Goal: Task Accomplishment & Management: Manage account settings

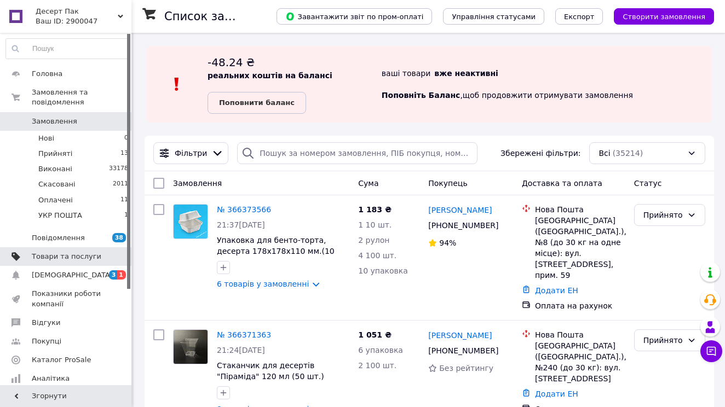
click at [86, 256] on span "Товари та послуги" at bounding box center [67, 257] width 70 height 10
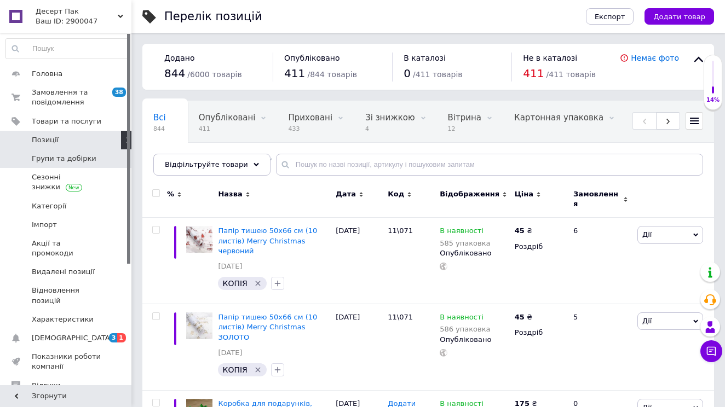
click at [88, 158] on span "Групи та добірки" at bounding box center [64, 159] width 65 height 10
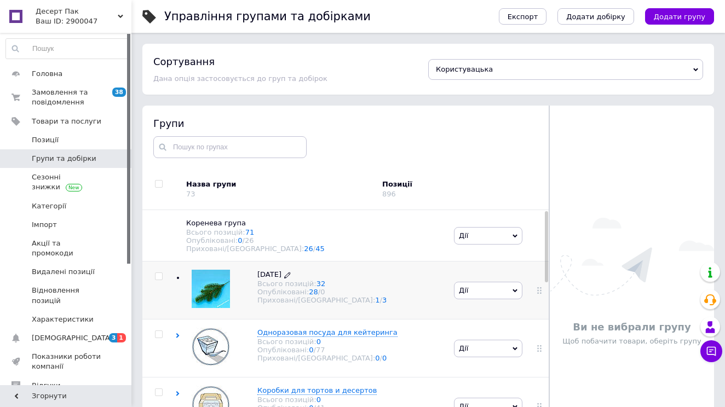
click at [259, 292] on div "Опубліковані: 28 / 0" at bounding box center [321, 292] width 129 height 8
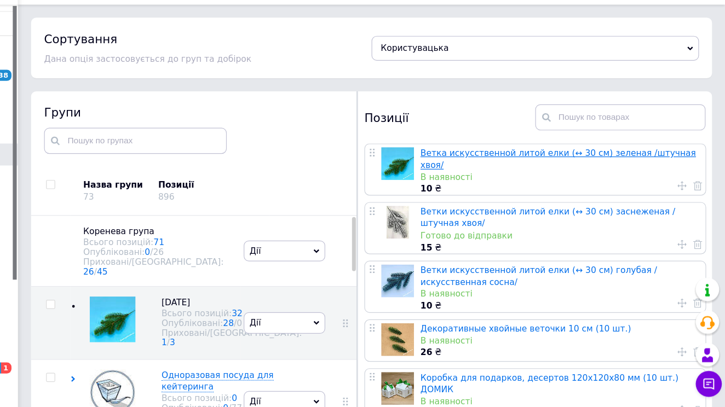
click at [474, 153] on link "Ветка искусственной литой елки (↔ 30 см) зеленая /штучная хвоя/" at bounding box center [584, 162] width 231 height 18
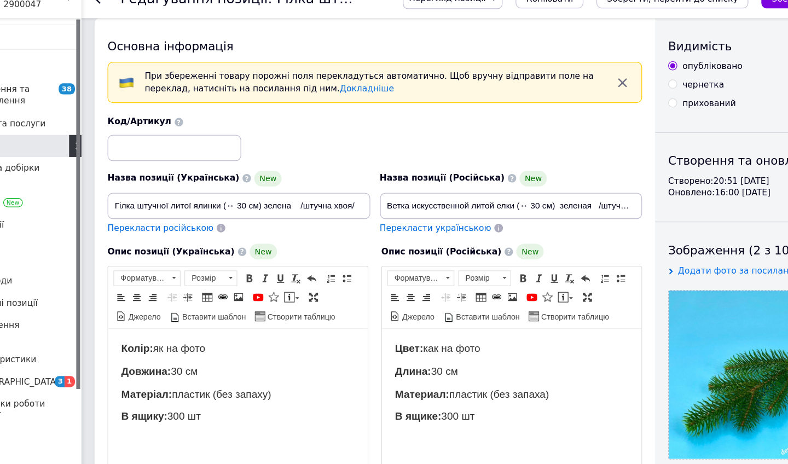
scroll to position [1, 0]
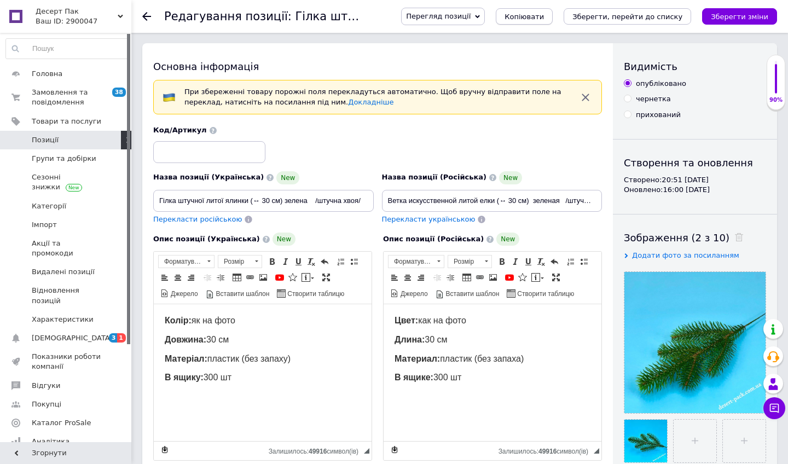
click at [528, 20] on span "Копіювати" at bounding box center [524, 17] width 39 height 8
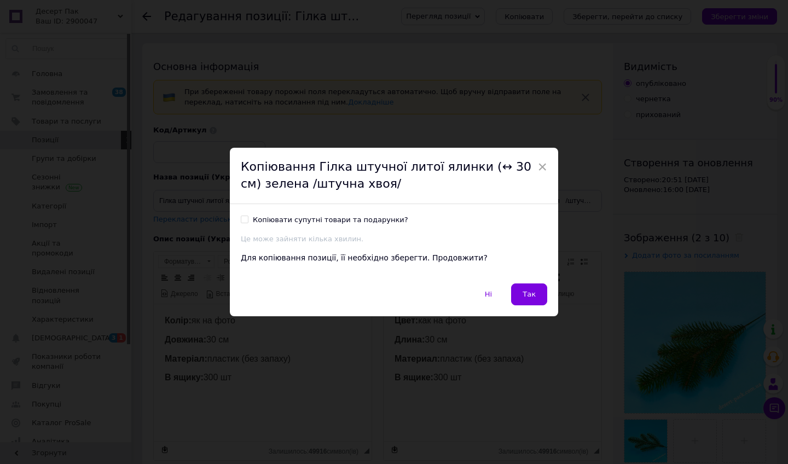
click at [380, 220] on div "Копіювати супутні товари та подарунки?" at bounding box center [330, 220] width 155 height 10
click at [248, 220] on input "Копіювати супутні товари та подарунки?" at bounding box center [244, 219] width 7 height 7
checkbox input "true"
click at [532, 290] on span "Так" at bounding box center [529, 294] width 13 height 8
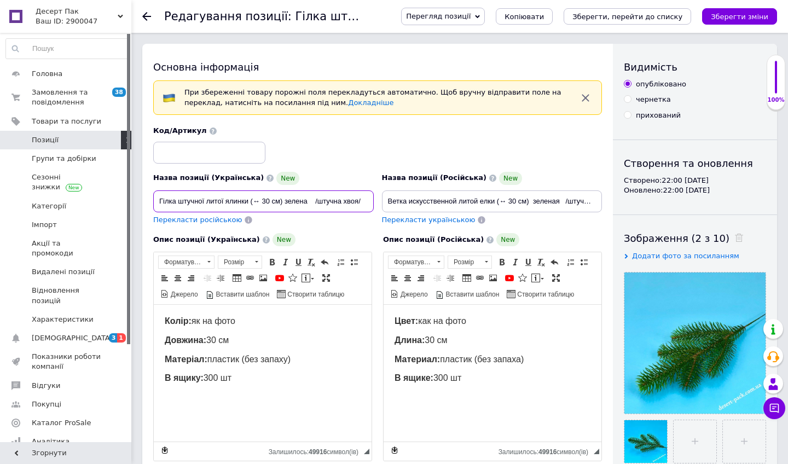
click at [270, 200] on input "Гілка штучної литої ялинки (↔ 30 см) зелена /штучна хвоя/" at bounding box center [263, 201] width 221 height 22
click at [716, 16] on icon "Зберегти зміни" at bounding box center [739, 17] width 57 height 8
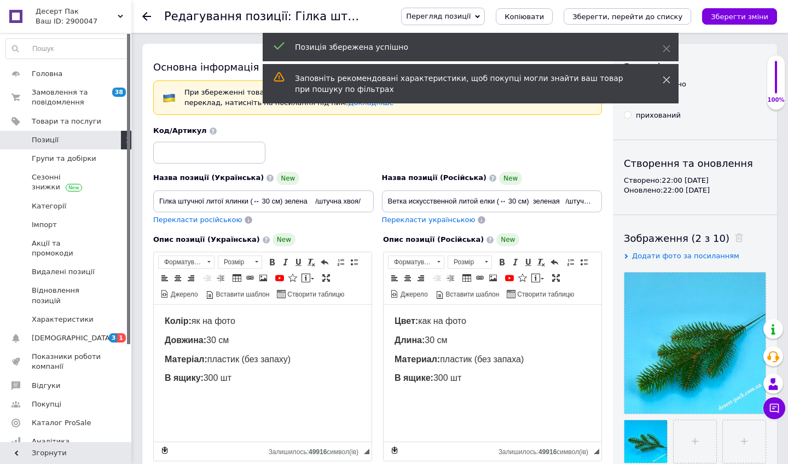
click at [664, 78] on icon at bounding box center [667, 80] width 8 height 8
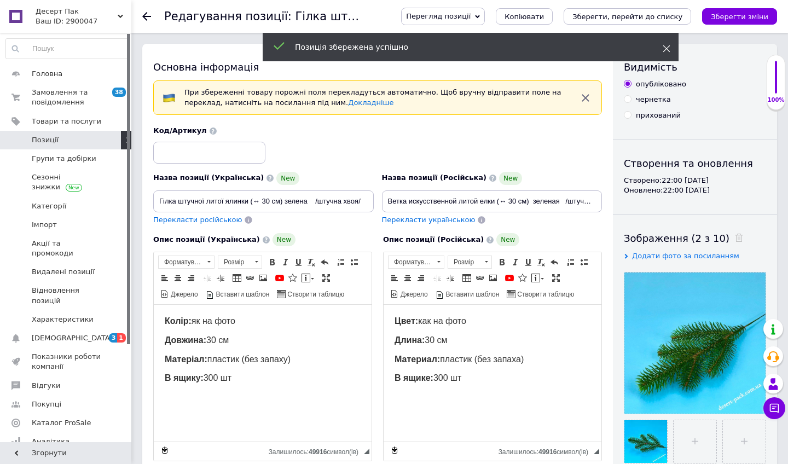
click at [665, 51] on icon at bounding box center [667, 49] width 8 height 8
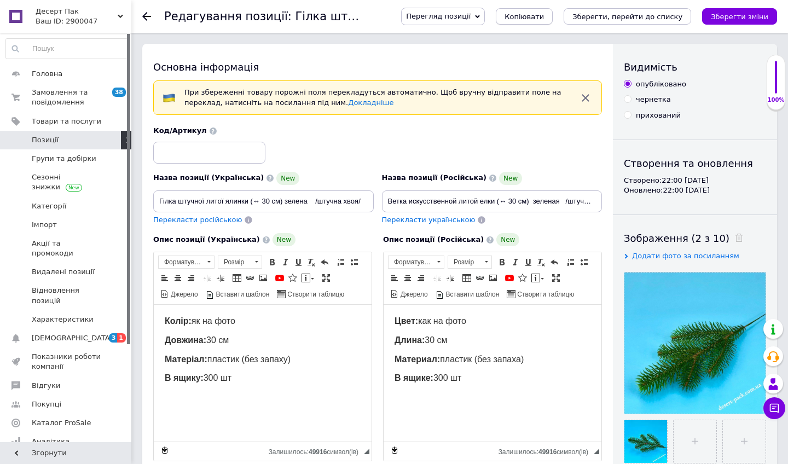
click at [553, 21] on button "Копіювати" at bounding box center [524, 16] width 57 height 16
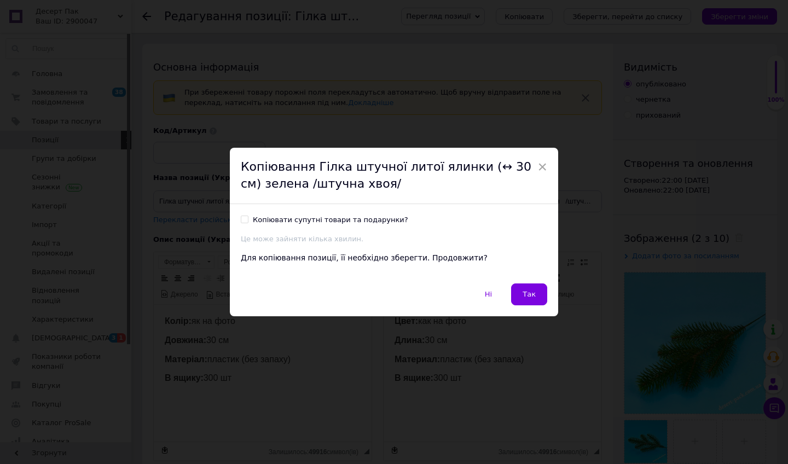
click at [372, 220] on div "Копіювати супутні товари та подарунки?" at bounding box center [330, 220] width 155 height 10
click at [248, 220] on input "Копіювати супутні товари та подарунки?" at bounding box center [244, 219] width 7 height 7
click at [372, 220] on div "Копіювати супутні товари та подарунки?" at bounding box center [330, 220] width 155 height 10
click at [248, 220] on input "Копіювати супутні товари та подарунки?" at bounding box center [244, 219] width 7 height 7
checkbox input "false"
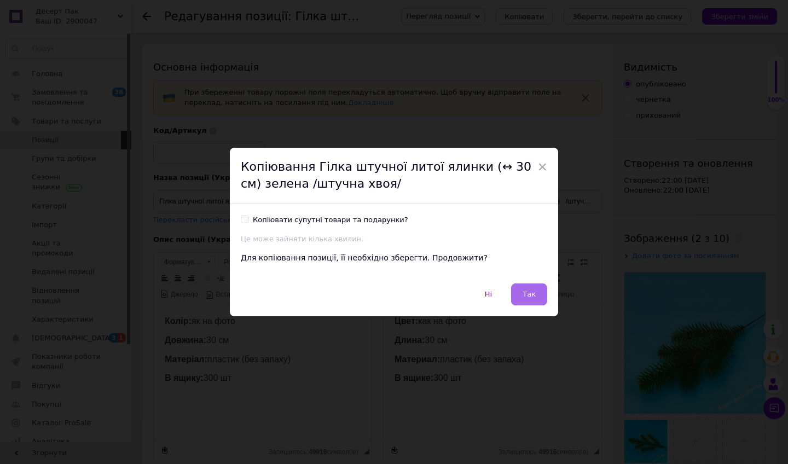
click at [526, 288] on button "Так" at bounding box center [529, 294] width 36 height 22
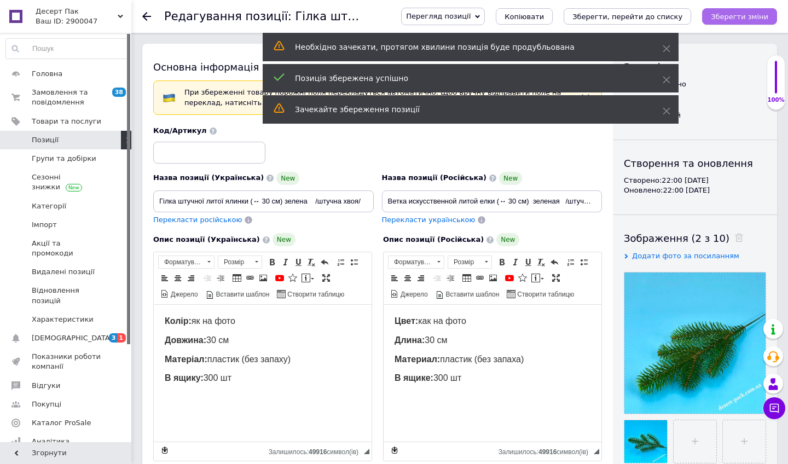
click at [717, 21] on button "Зберегти зміни" at bounding box center [739, 16] width 75 height 16
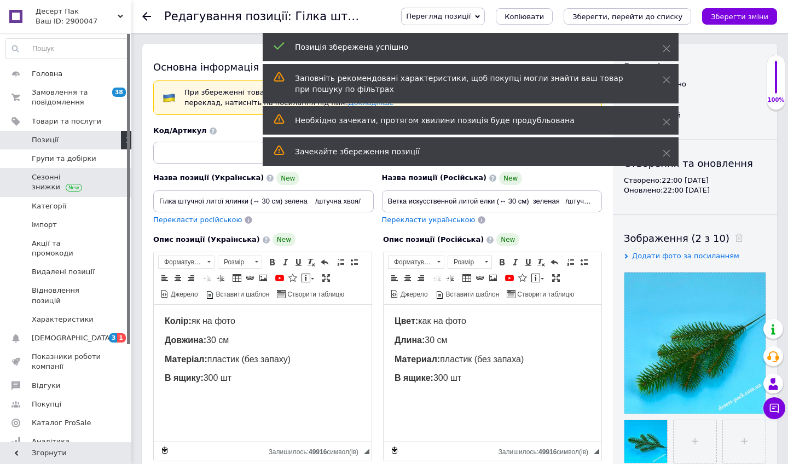
click at [91, 168] on link "Сезонні знижки" at bounding box center [67, 182] width 135 height 28
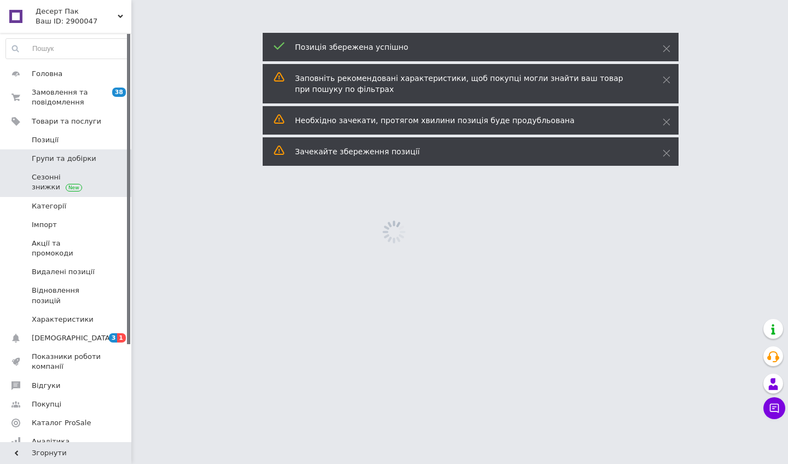
click at [91, 161] on span "Групи та добірки" at bounding box center [67, 159] width 70 height 10
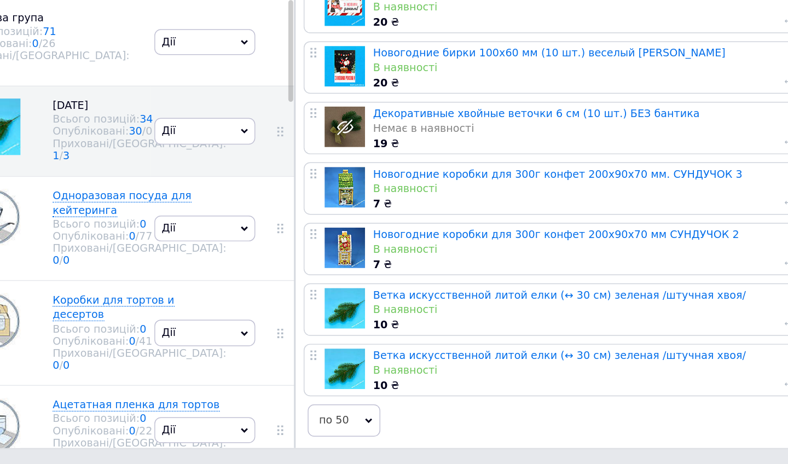
scroll to position [62, 0]
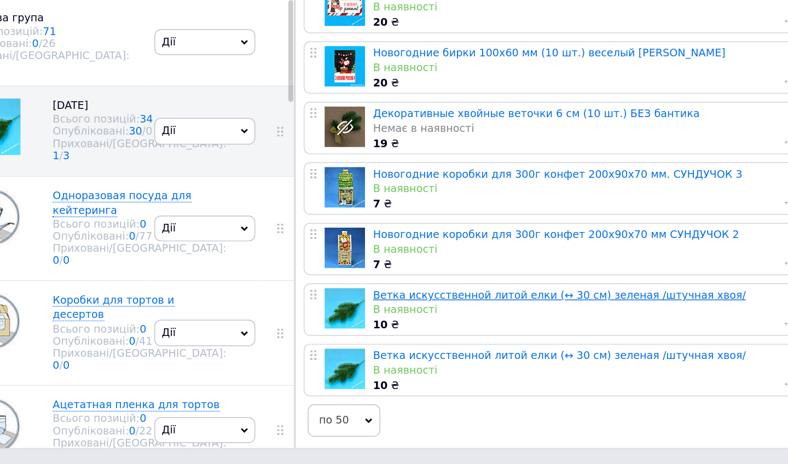
click at [469, 345] on link "Ветка искусственной литой елки (↔ 30 см) зеленая /штучная хвоя/" at bounding box center [595, 349] width 253 height 8
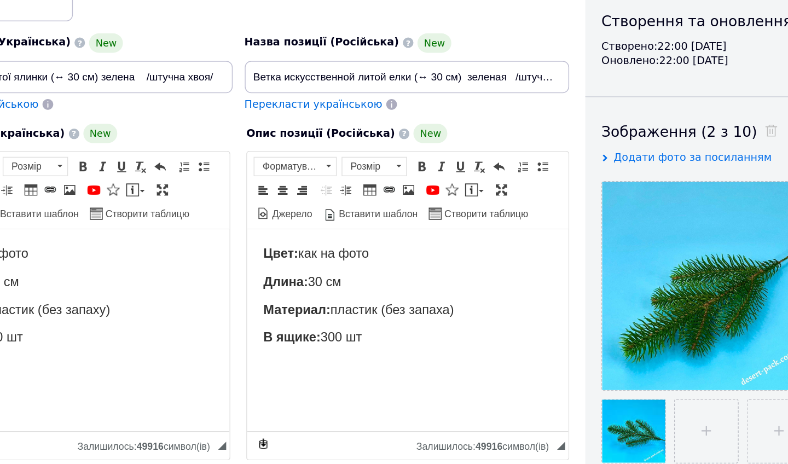
scroll to position [48, 0]
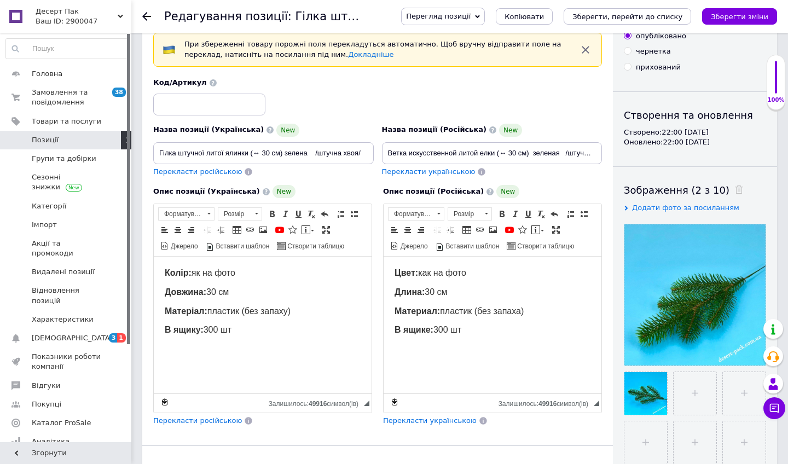
click at [212, 407] on span "Перекласти російською" at bounding box center [197, 420] width 89 height 8
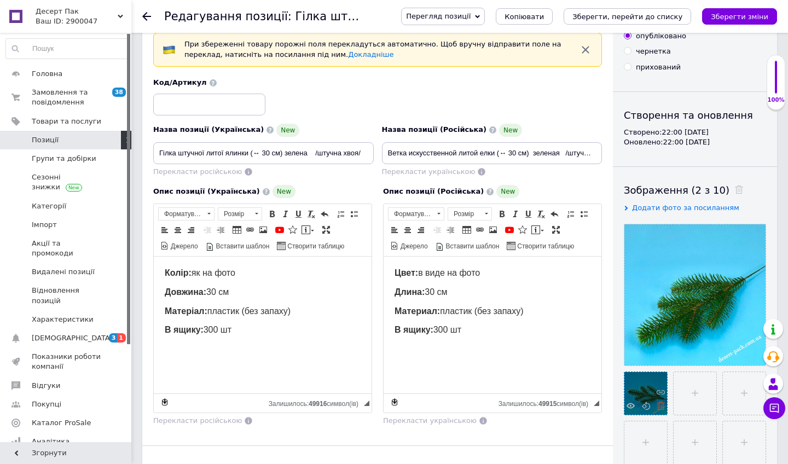
click at [659, 404] on icon at bounding box center [661, 406] width 8 height 8
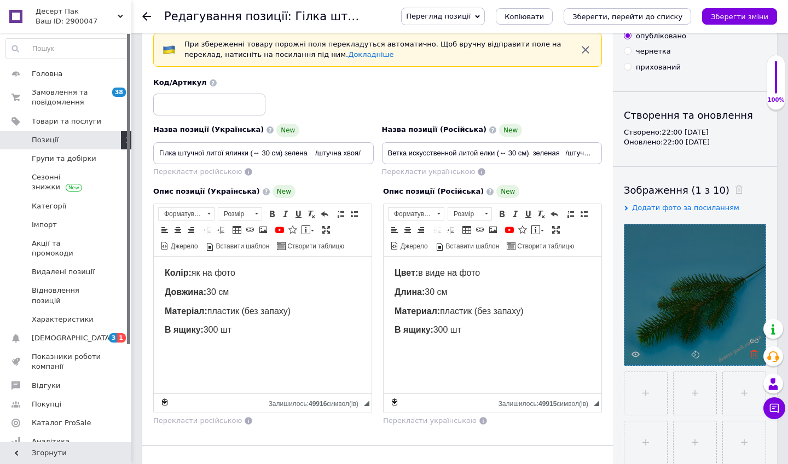
click at [724, 355] on icon at bounding box center [754, 354] width 8 height 8
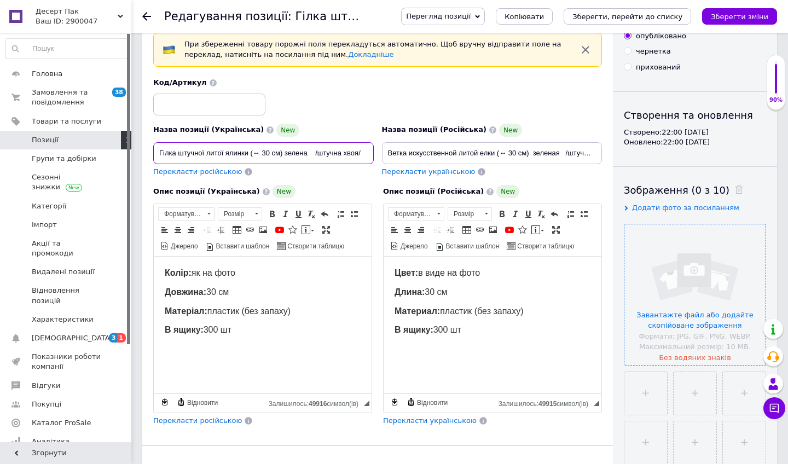
click at [268, 150] on input "Гілка штучної литої ялинки (↔ 30 см) зелена /штучна хвоя/" at bounding box center [263, 153] width 221 height 22
click at [304, 153] on input "Гілка штучної литої ялинки (↔ 27 см) зелена /штучна хвоя/" at bounding box center [263, 153] width 221 height 22
type input "Гілка штучної литої ялинки (↔ 27 см) мілкі кінчики /штучна хвоя/"
click at [458, 152] on input "Ветка искусственной литой елки (↔ 30 см) зеленая /штучная хвоя/" at bounding box center [492, 153] width 221 height 22
click at [517, 154] on input "Ветка искусственной литой елки (↔ 30 см) зеленая /штучная хвоя/" at bounding box center [492, 153] width 221 height 22
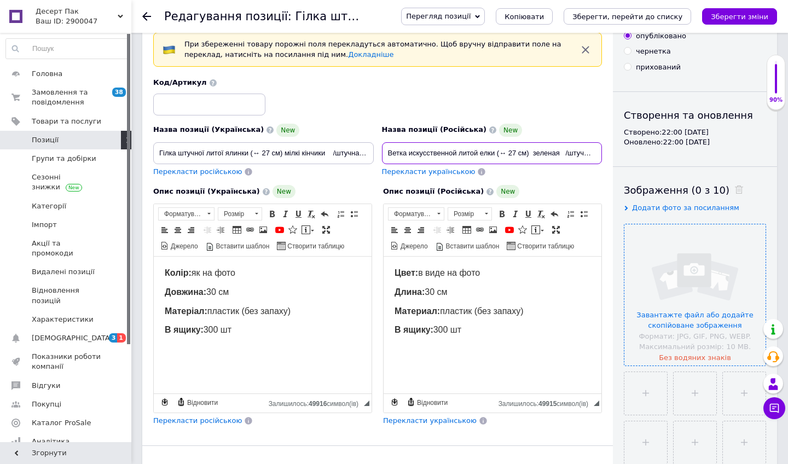
drag, startPoint x: 534, startPoint y: 152, endPoint x: 560, endPoint y: 153, distance: 25.8
click at [560, 153] on input "Ветка искусственной литой елки (↔ 27 см) зеленая /штучная хвоя/" at bounding box center [492, 153] width 221 height 22
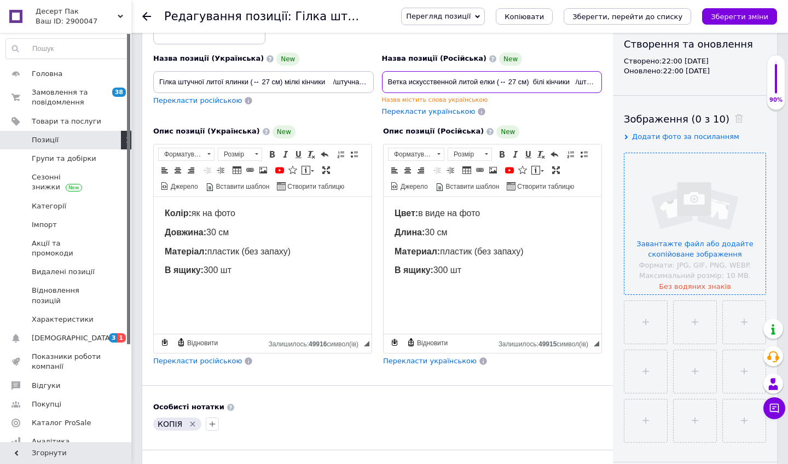
scroll to position [134, 0]
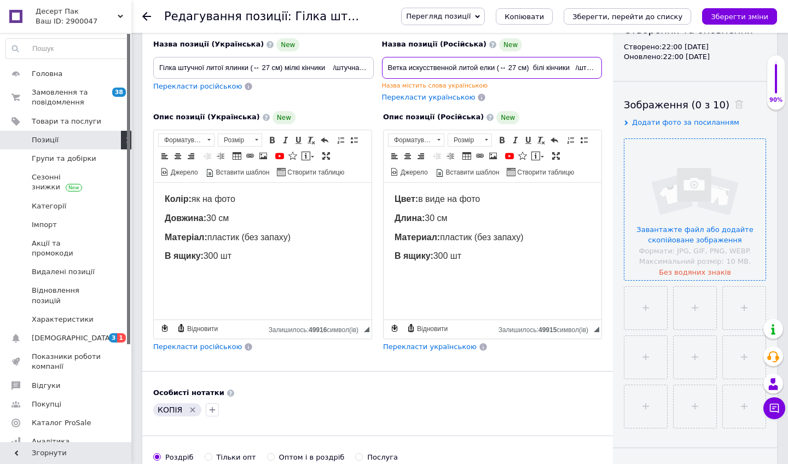
type input "Ветка искусственной литой елки (↔ 27 см) білі кінчики /штучная хвоя/"
click at [221, 217] on span "Довжина: 30 см" at bounding box center [197, 217] width 64 height 9
click at [271, 137] on span at bounding box center [272, 140] width 9 height 9
click at [436, 219] on span "Длина: 30 см" at bounding box center [421, 217] width 53 height 9
click at [503, 136] on span at bounding box center [501, 140] width 9 height 9
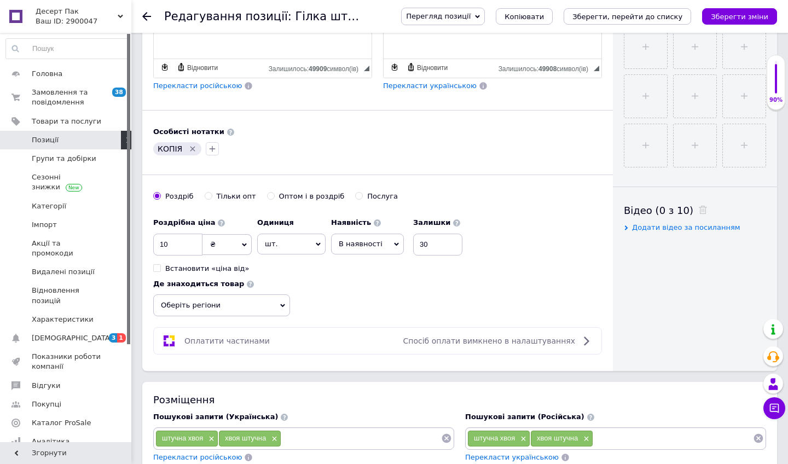
scroll to position [456, 0]
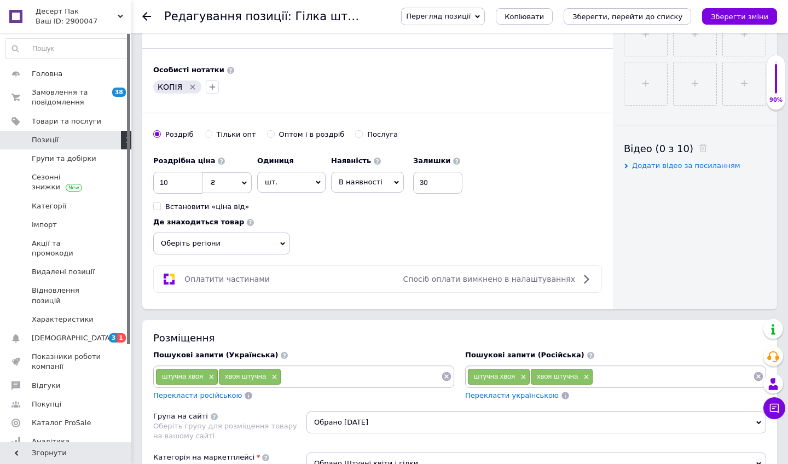
click at [364, 181] on span "В наявності" at bounding box center [361, 182] width 44 height 8
click at [362, 199] on li "Немає в наявності" at bounding box center [368, 209] width 72 height 25
click at [449, 180] on input "30" at bounding box center [458, 183] width 49 height 22
click at [449, 181] on input "30" at bounding box center [458, 183] width 49 height 22
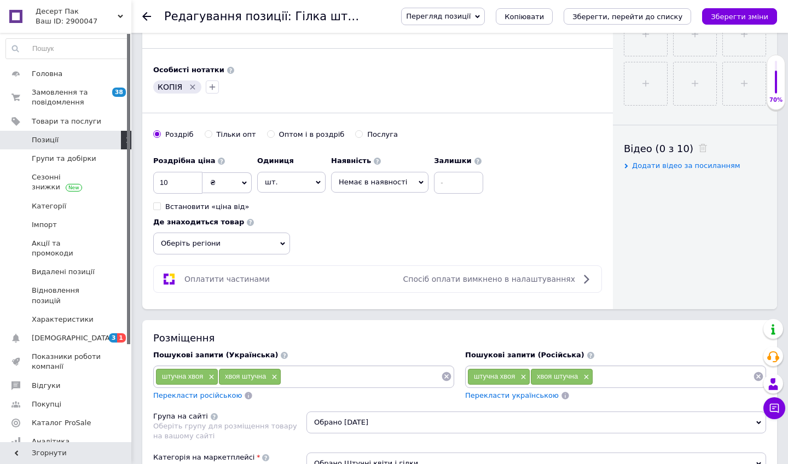
click at [724, 28] on div "Перегляд позиції Зберегти та переглянути на сайті Зберегти та переглянути на ма…" at bounding box center [578, 16] width 398 height 33
click at [700, 14] on div "Перегляд позиції Зберегти та переглянути на сайті Зберегти та переглянути на ма…" at bounding box center [583, 17] width 387 height 18
click at [721, 14] on icon "Зберегти зміни" at bounding box center [739, 17] width 57 height 8
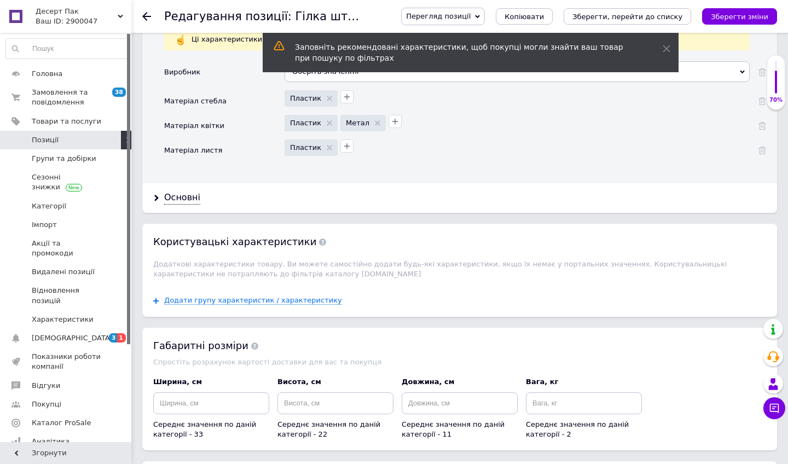
scroll to position [1085, 0]
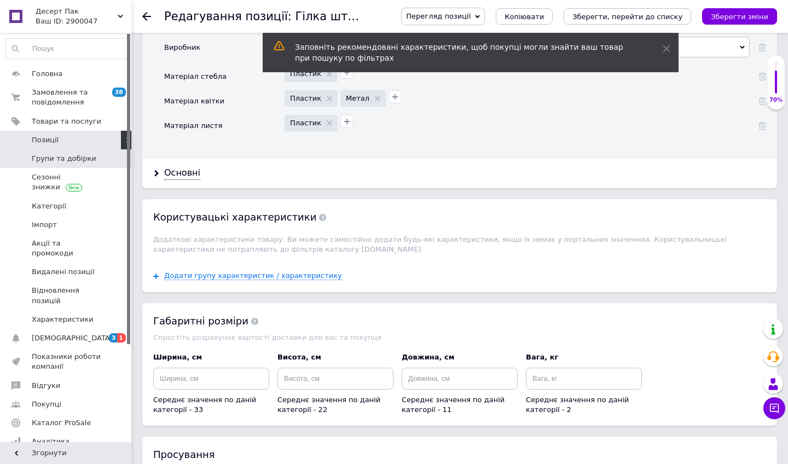
click at [60, 154] on span "Групи та добірки" at bounding box center [64, 159] width 65 height 10
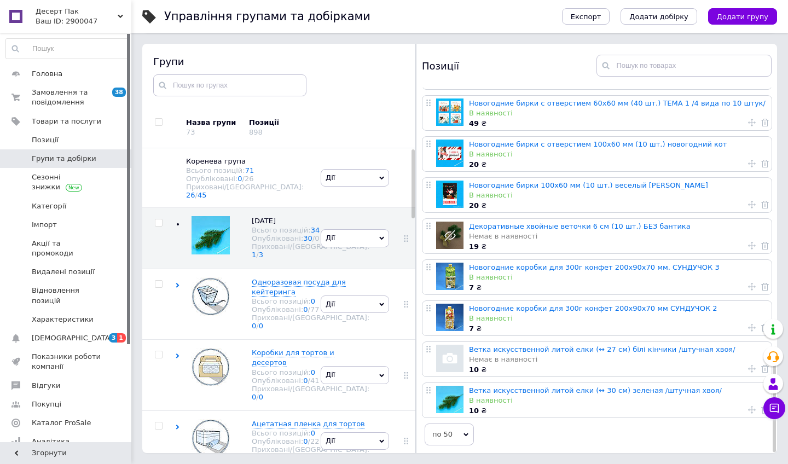
scroll to position [947, 0]
click at [724, 364] on span at bounding box center [749, 368] width 13 height 8
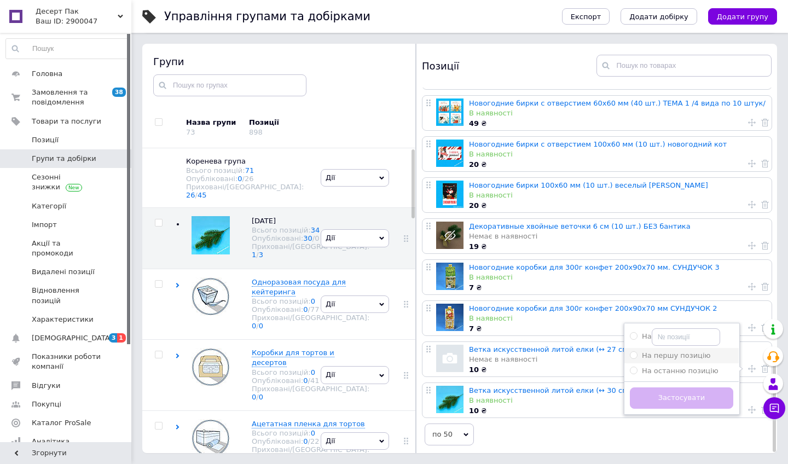
click at [711, 358] on li "На першу позицію" at bounding box center [681, 355] width 114 height 15
radio input "true"
click at [698, 396] on button "Застосувати" at bounding box center [681, 397] width 103 height 21
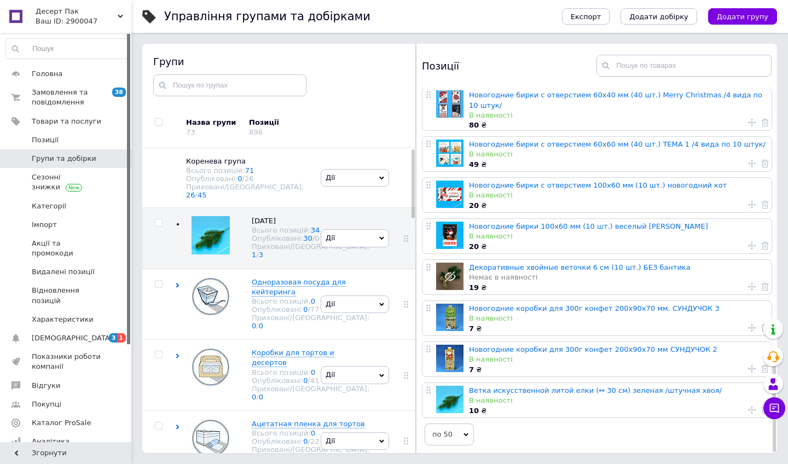
click at [724, 407] on icon at bounding box center [752, 410] width 8 height 8
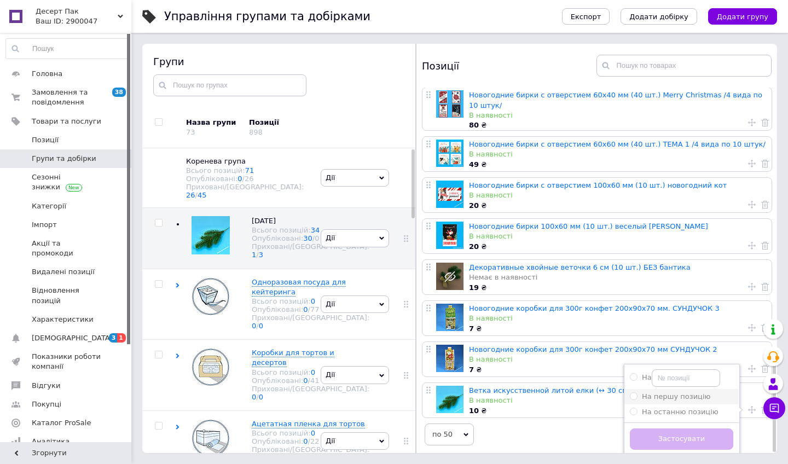
click at [719, 392] on div "На першу позицію" at bounding box center [681, 397] width 103 height 10
radio input "true"
click at [697, 407] on button "Застосувати" at bounding box center [681, 439] width 103 height 21
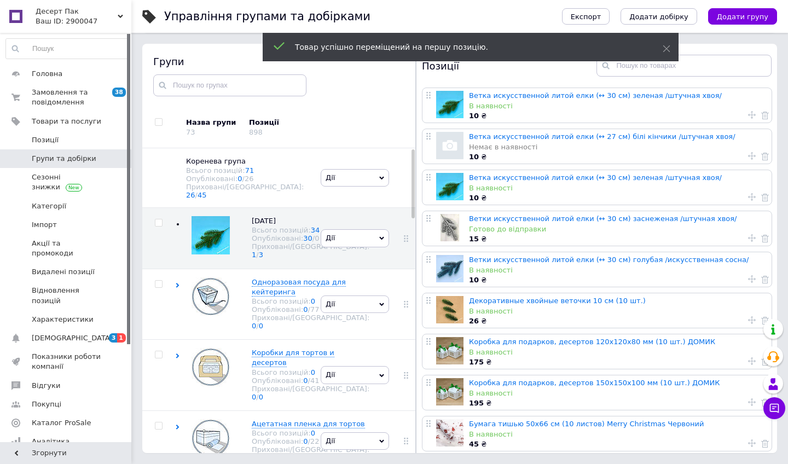
click at [548, 105] on div "В наявності" at bounding box center [617, 106] width 297 height 10
click at [547, 95] on link "Ветка искусственной литой елки (↔ 30 см) зеленая /штучная хвоя/" at bounding box center [595, 95] width 253 height 8
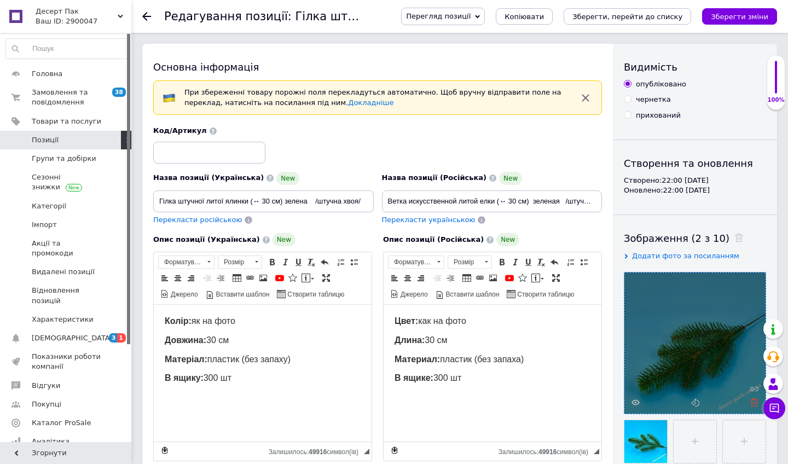
click at [724, 400] on icon at bounding box center [754, 402] width 8 height 8
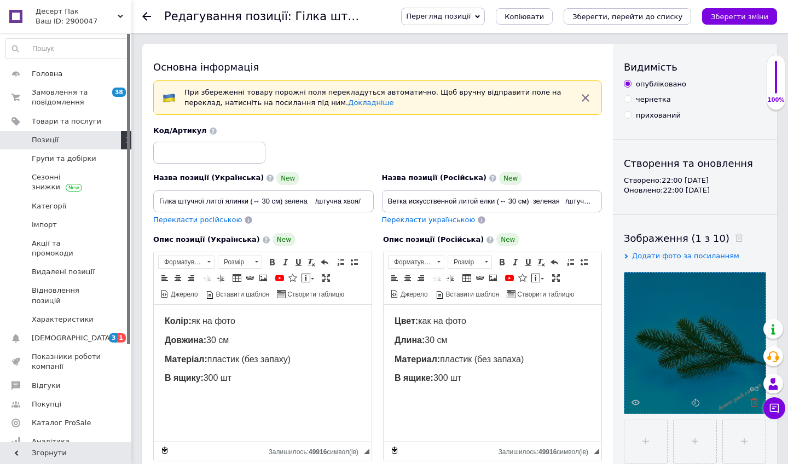
click at [724, 401] on icon at bounding box center [754, 402] width 8 height 8
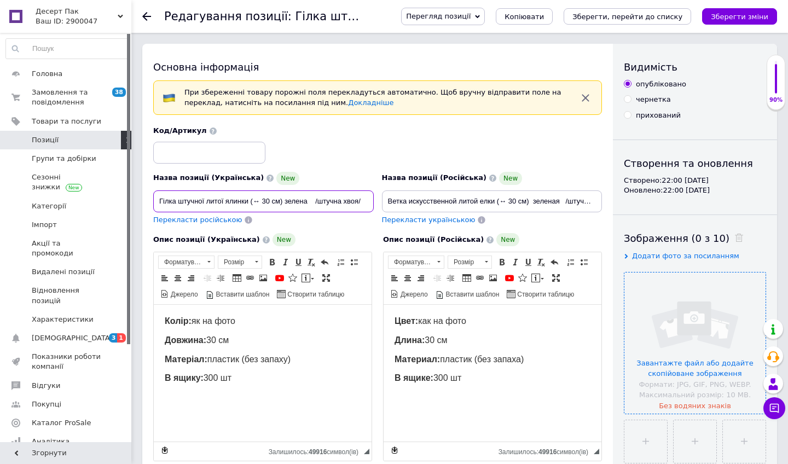
click at [270, 199] on input "Гілка штучної литої ялинки (↔ 30 см) зелена /штучна хвоя/" at bounding box center [263, 201] width 221 height 22
click at [354, 202] on input "Гілка штучної литої ялинки (↔ 21 см) зелена /штучна хвоя/" at bounding box center [263, 201] width 221 height 22
type input "Гілка штучної литої ялинки (↔ 21 см) зелена /штучна хвоя/"
click at [517, 200] on input "Ветка искусственной литой елки (↔ 30 см) зеленая /штучная хвоя/" at bounding box center [492, 201] width 221 height 22
type input "Ветка искусственной литой елки (↔ 21 см) зеленая /штучная хвоя/"
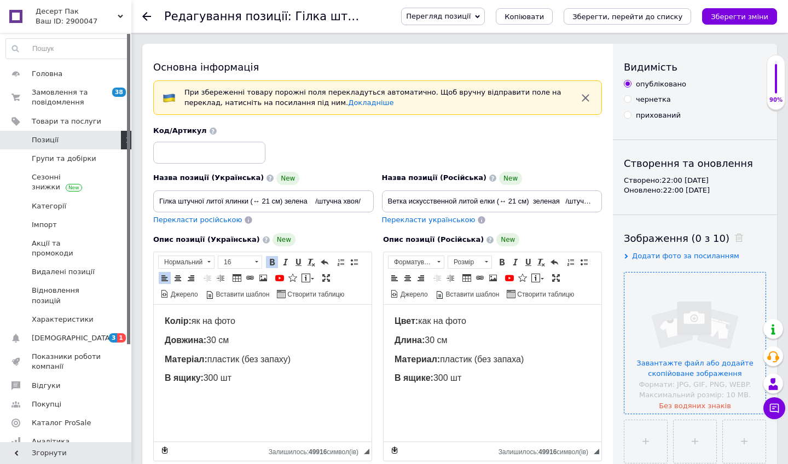
click at [222, 339] on span "Довжина: 30 см" at bounding box center [197, 339] width 64 height 9
click at [269, 261] on span at bounding box center [272, 262] width 9 height 9
click at [438, 341] on span "Длина: 30 см" at bounding box center [421, 339] width 53 height 9
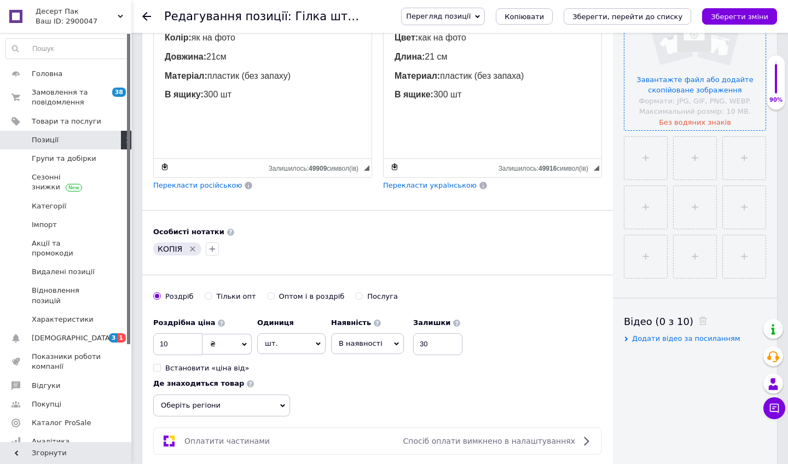
scroll to position [317, 0]
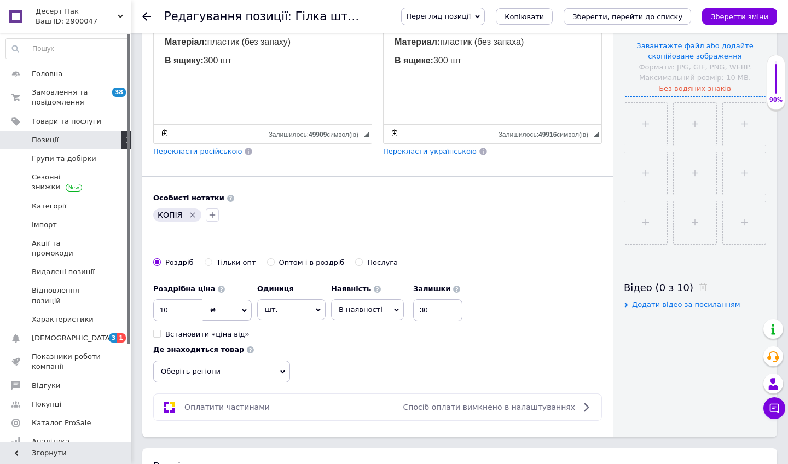
click at [377, 315] on span "В наявності" at bounding box center [367, 309] width 73 height 21
click at [374, 338] on li "Немає в наявності" at bounding box center [368, 337] width 72 height 25
click at [453, 313] on input "30" at bounding box center [458, 310] width 49 height 22
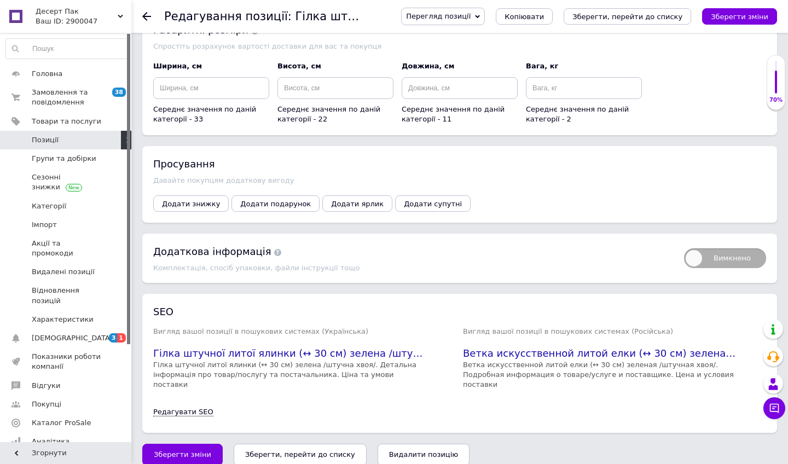
scroll to position [1364, 0]
type input "0"
click at [724, 14] on icon "Зберегти зміни" at bounding box center [739, 17] width 57 height 8
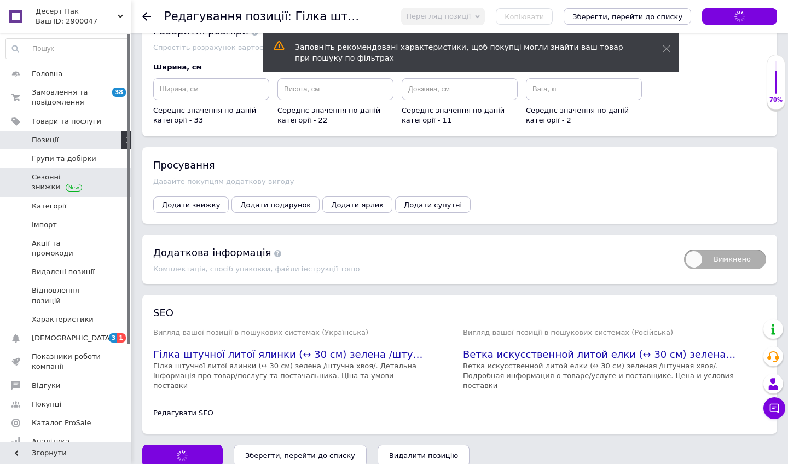
scroll to position [1354, 0]
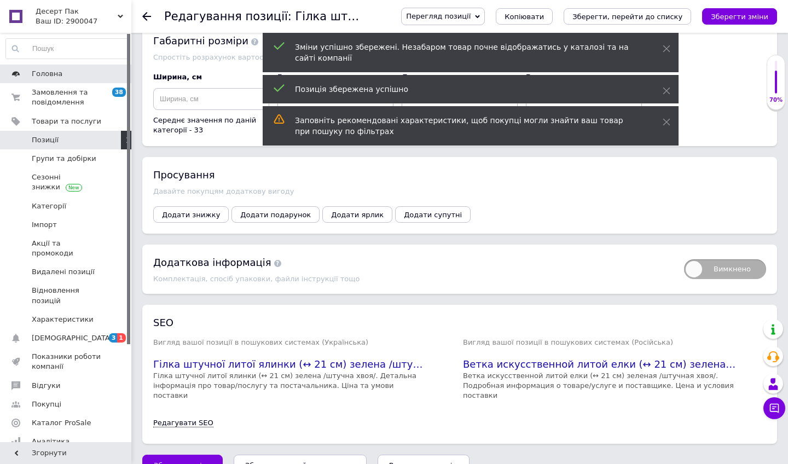
click at [63, 71] on span "Головна" at bounding box center [67, 74] width 70 height 10
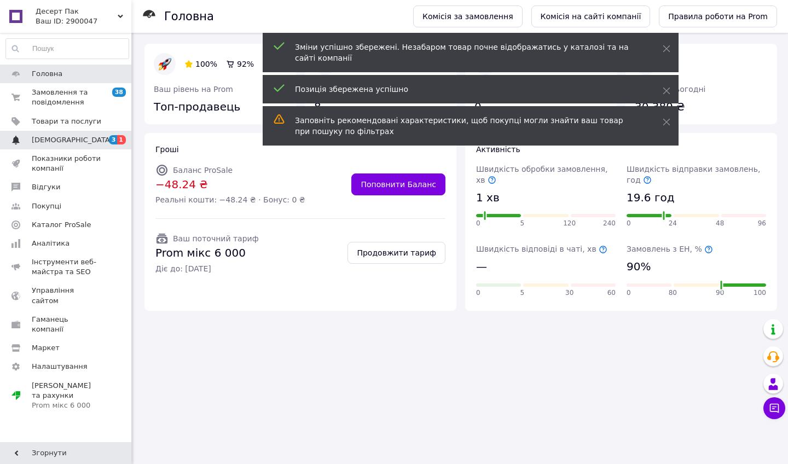
click at [101, 144] on link "[DEMOGRAPHIC_DATA] 3 1" at bounding box center [67, 140] width 135 height 19
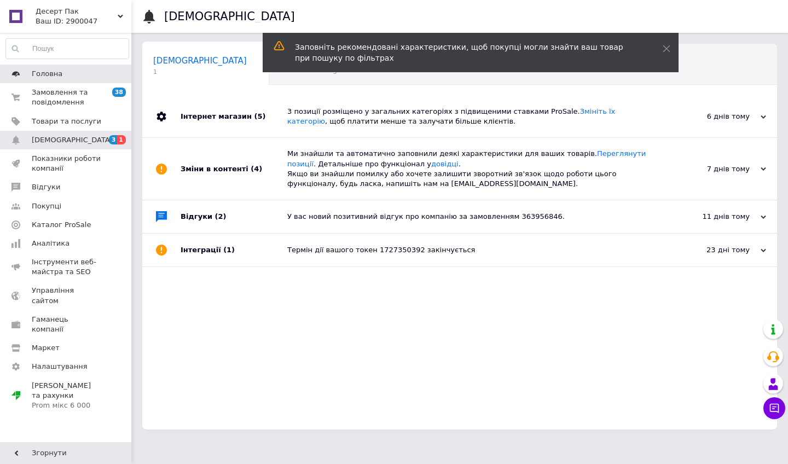
click at [80, 75] on span "Головна" at bounding box center [67, 74] width 70 height 10
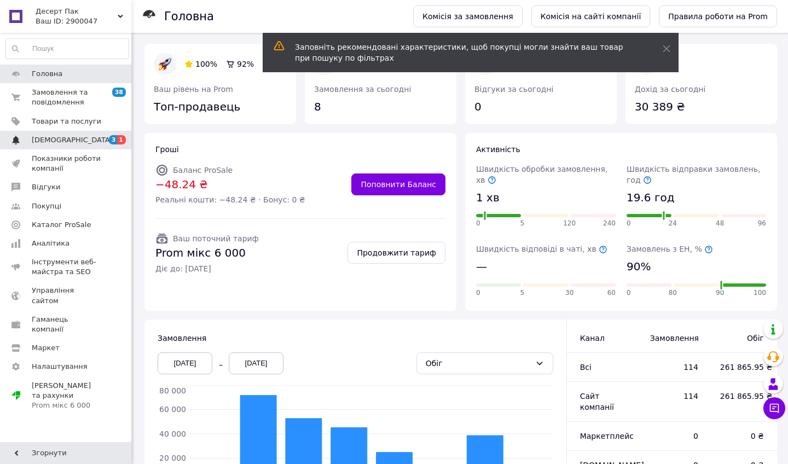
click at [105, 146] on link "[DEMOGRAPHIC_DATA] 3 1" at bounding box center [67, 140] width 135 height 19
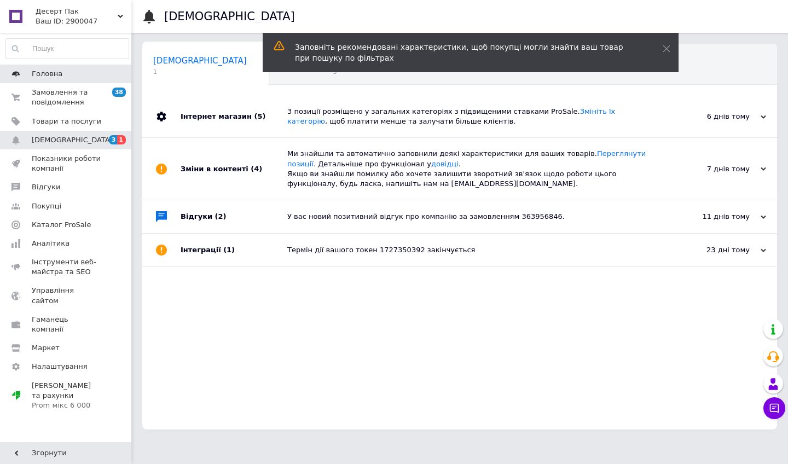
click at [76, 81] on link "Головна" at bounding box center [67, 74] width 135 height 19
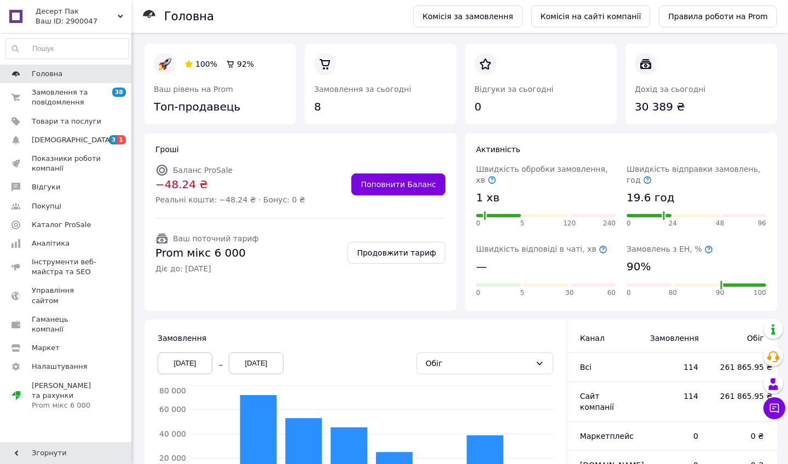
click at [54, 79] on link "Головна" at bounding box center [67, 74] width 135 height 19
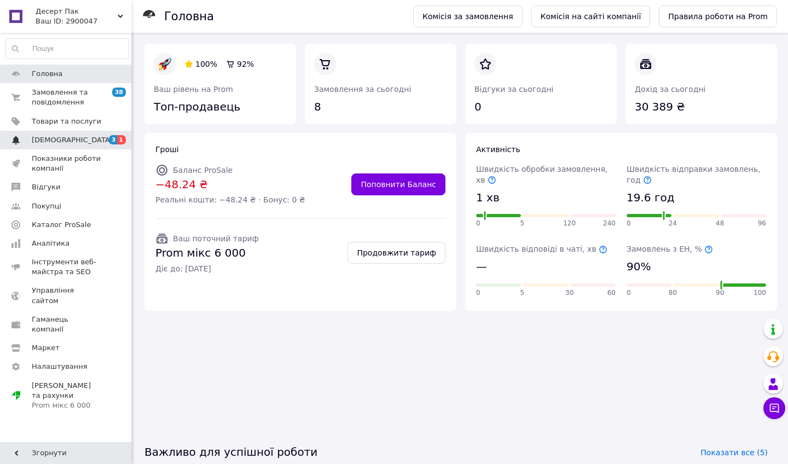
click at [82, 139] on span "[DEMOGRAPHIC_DATA]" at bounding box center [67, 140] width 70 height 10
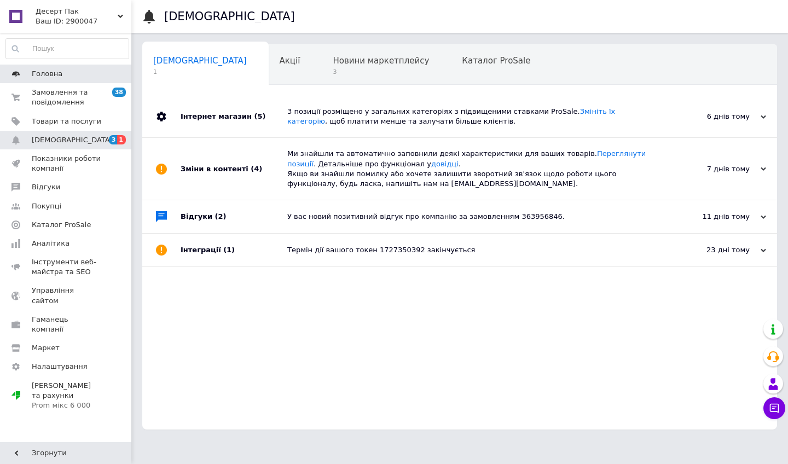
click at [91, 76] on span "Головна" at bounding box center [67, 74] width 70 height 10
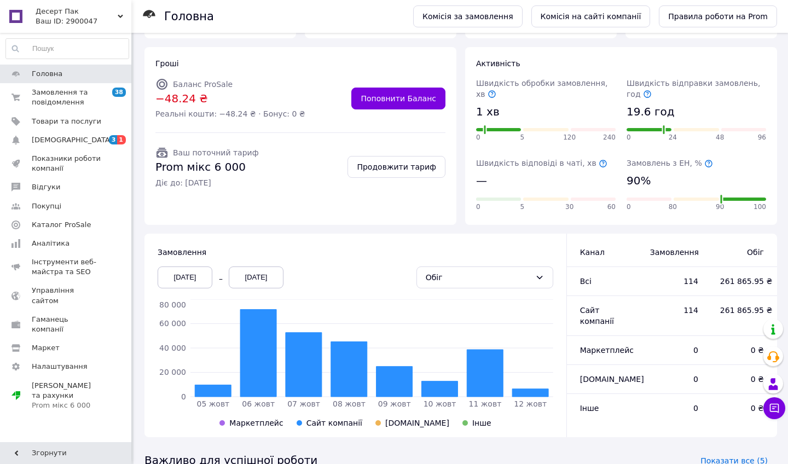
scroll to position [85, 0]
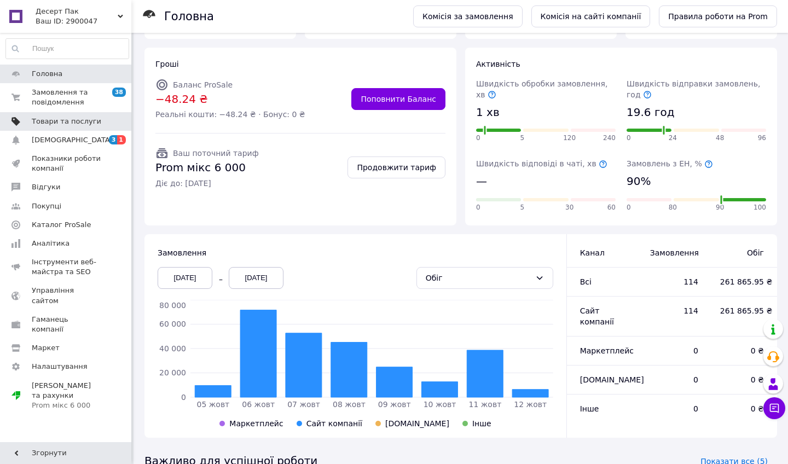
click at [83, 117] on span "Товари та послуги" at bounding box center [67, 122] width 70 height 10
